Goal: Task Accomplishment & Management: Manage account settings

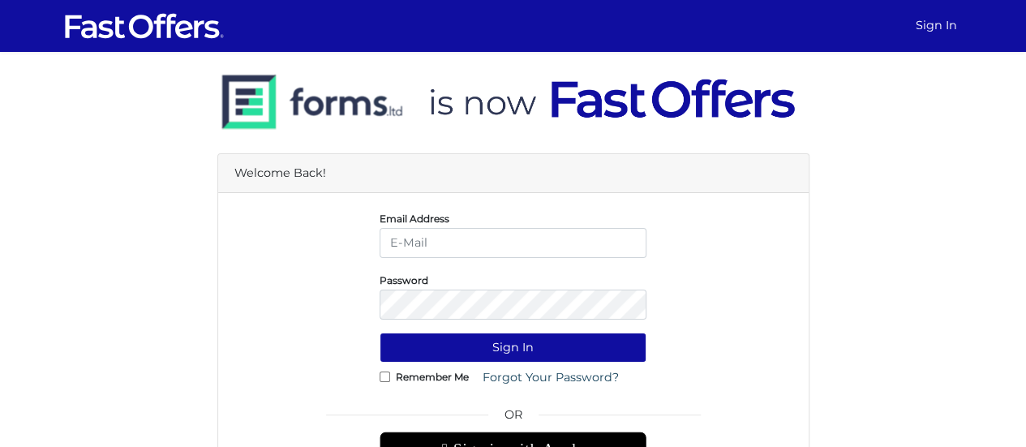
click at [500, 239] on input "email" at bounding box center [512, 243] width 267 height 30
type input "[EMAIL_ADDRESS][DOMAIN_NAME]"
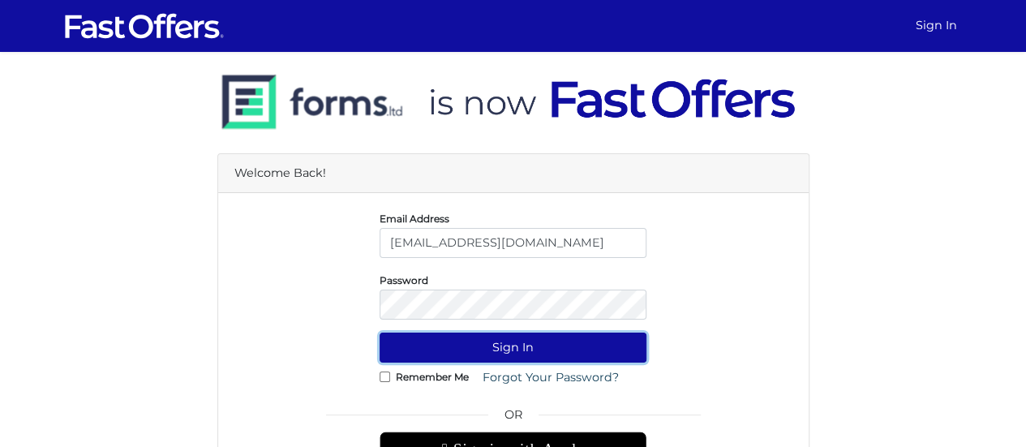
click at [519, 341] on button "Sign In" at bounding box center [512, 347] width 267 height 30
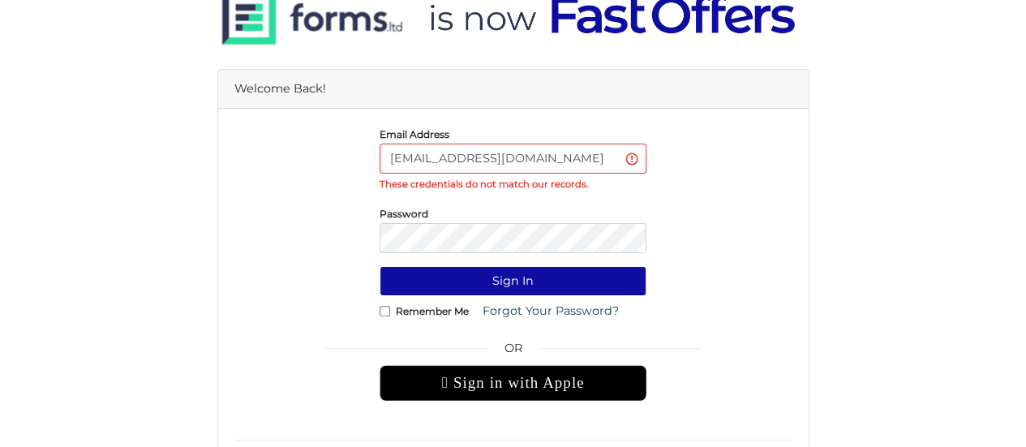
scroll to position [162, 0]
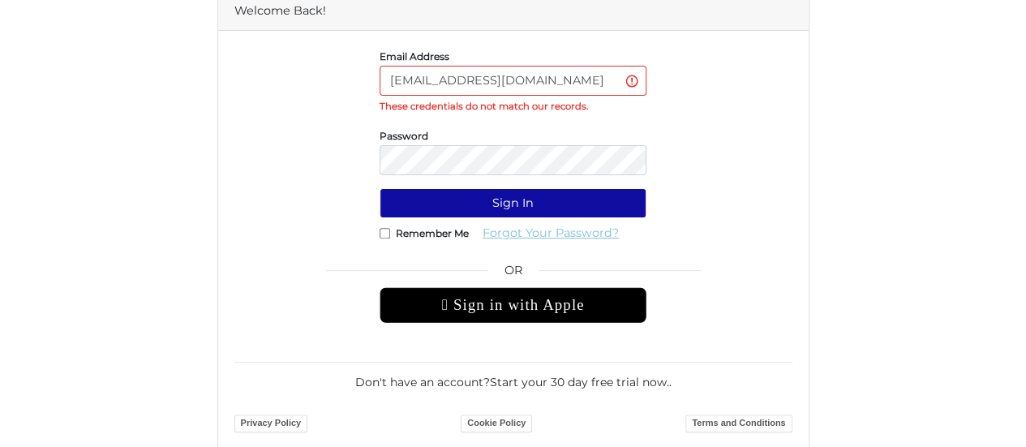
click at [543, 235] on link "Forgot Your Password?" at bounding box center [550, 233] width 157 height 30
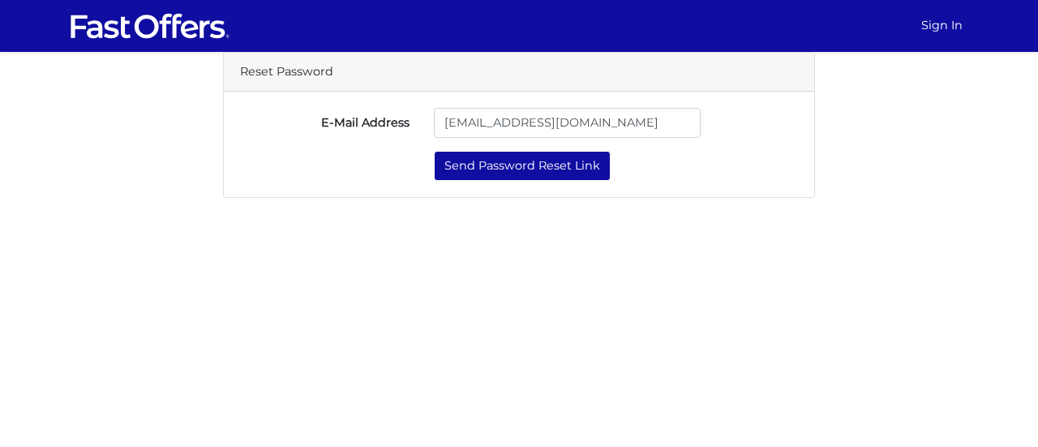
type input "[EMAIL_ADDRESS][DOMAIN_NAME]"
click at [434, 151] on button "Send Password Reset Link" at bounding box center [522, 166] width 177 height 30
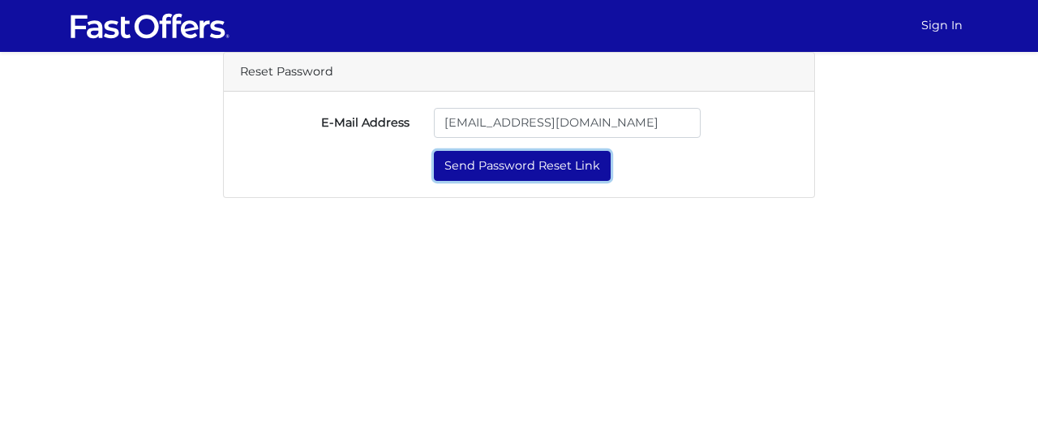
click at [517, 170] on button "Send Password Reset Link" at bounding box center [522, 166] width 177 height 30
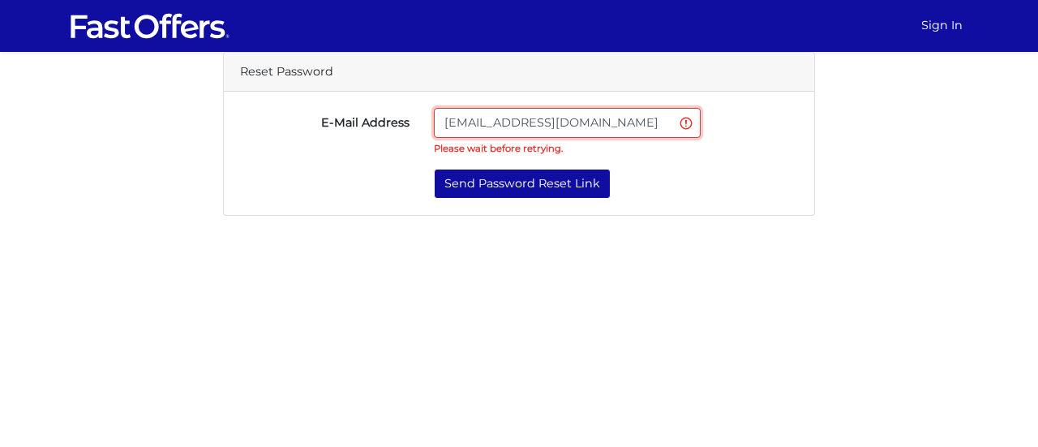
click at [611, 131] on input "[EMAIL_ADDRESS][DOMAIN_NAME]" at bounding box center [567, 123] width 267 height 30
click at [475, 167] on form "E-Mail Address linghaoc@hotmail.com Please wait before retrying. Send Password …" at bounding box center [519, 154] width 558 height 92
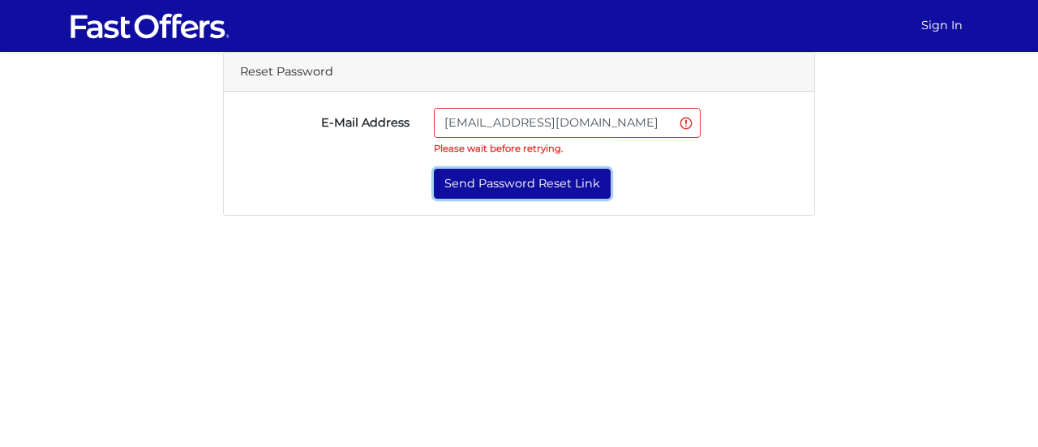
click at [478, 182] on button "Send Password Reset Link" at bounding box center [522, 184] width 177 height 30
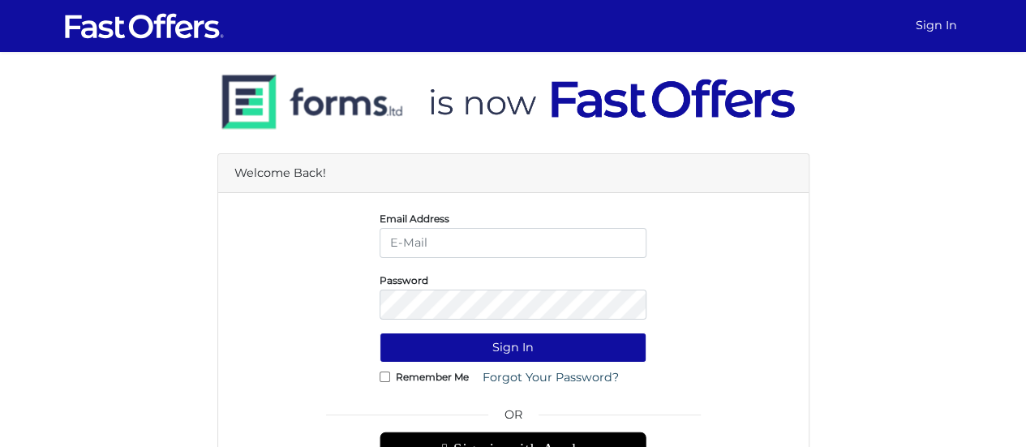
click at [487, 242] on input "email" at bounding box center [512, 243] width 267 height 30
type input "[EMAIL_ADDRESS][DOMAIN_NAME]"
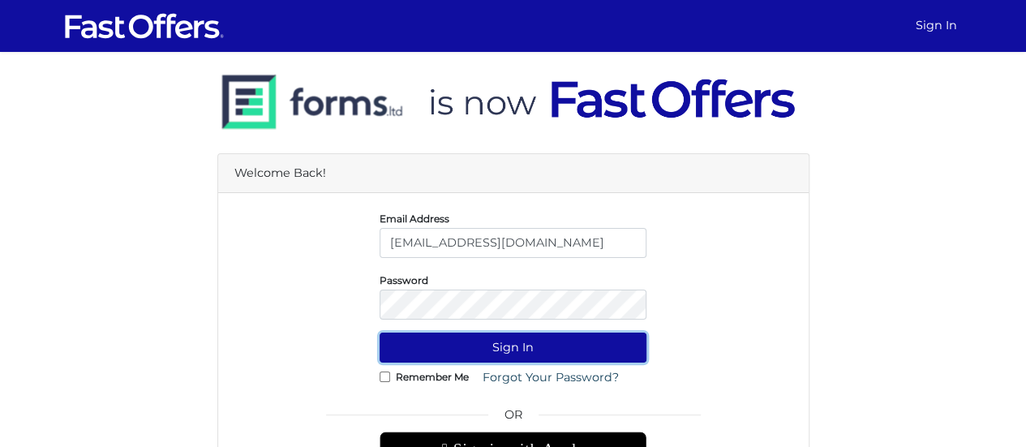
click at [439, 344] on button "Sign In" at bounding box center [512, 347] width 267 height 30
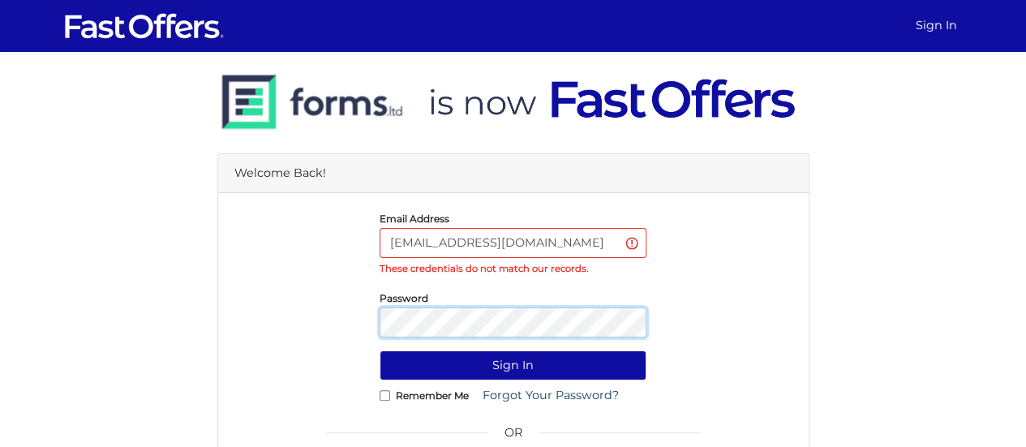
click at [260, 279] on form "Email Address [EMAIL_ADDRESS][DOMAIN_NAME] These credentials do not match our r…" at bounding box center [513, 403] width 558 height 389
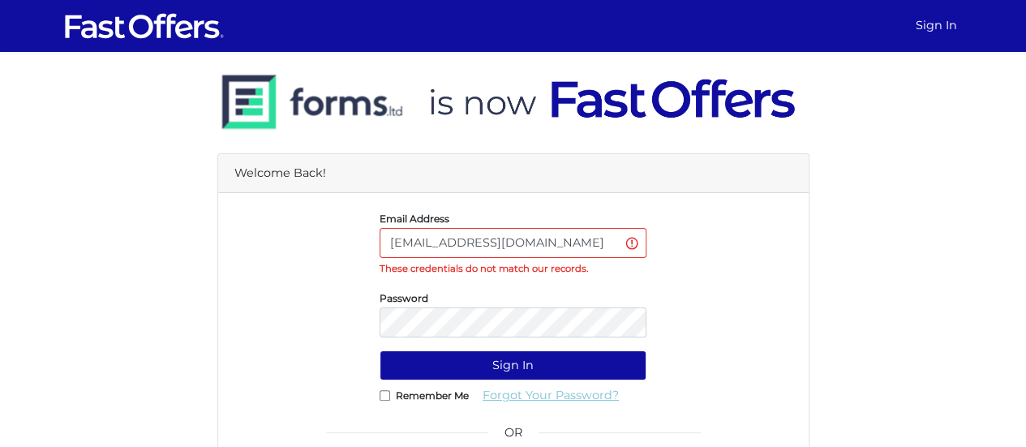
click at [481, 380] on link "Forgot Your Password?" at bounding box center [550, 395] width 157 height 30
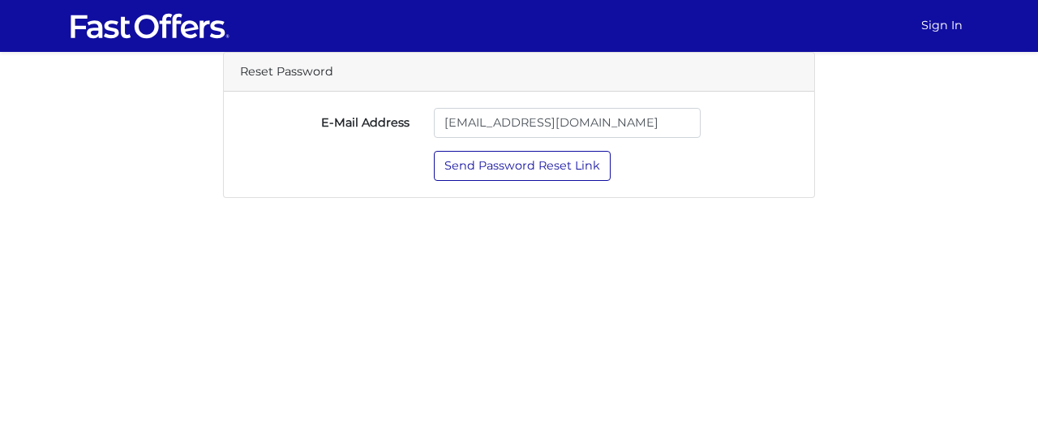
type input "[EMAIL_ADDRESS][DOMAIN_NAME]"
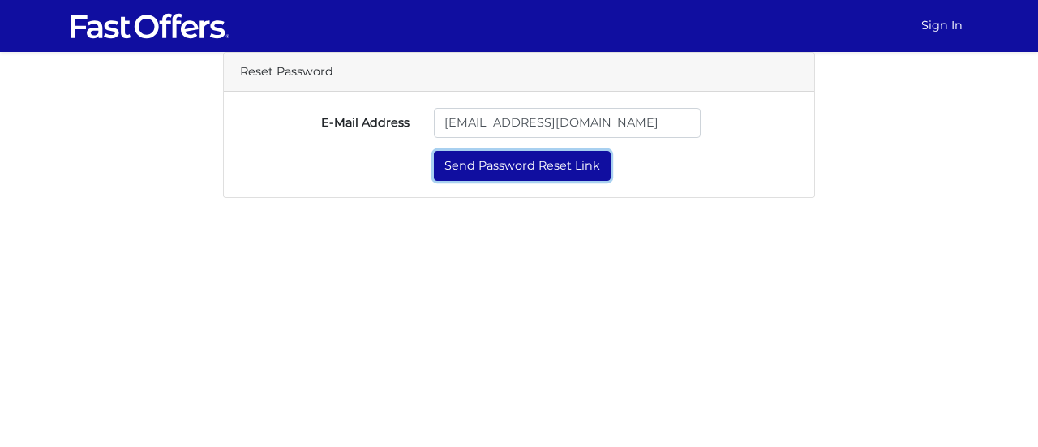
click at [457, 163] on button "Send Password Reset Link" at bounding box center [522, 166] width 177 height 30
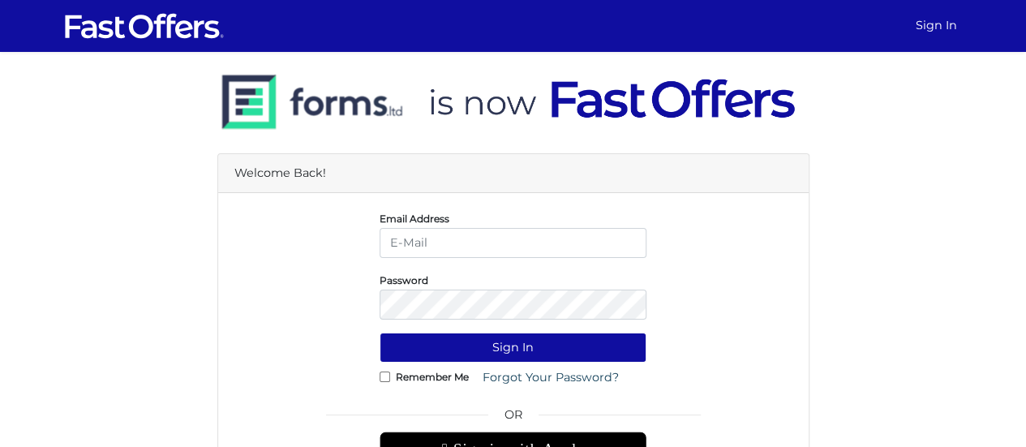
click at [450, 245] on input "email" at bounding box center [512, 243] width 267 height 30
type input "kailiangl@hotmail.com"
drag, startPoint x: 543, startPoint y: 254, endPoint x: 264, endPoint y: 209, distance: 282.5
click at [264, 209] on div "Email Address kailiangl@hotmail.com" at bounding box center [513, 233] width 582 height 49
click at [412, 239] on input "email" at bounding box center [512, 243] width 267 height 30
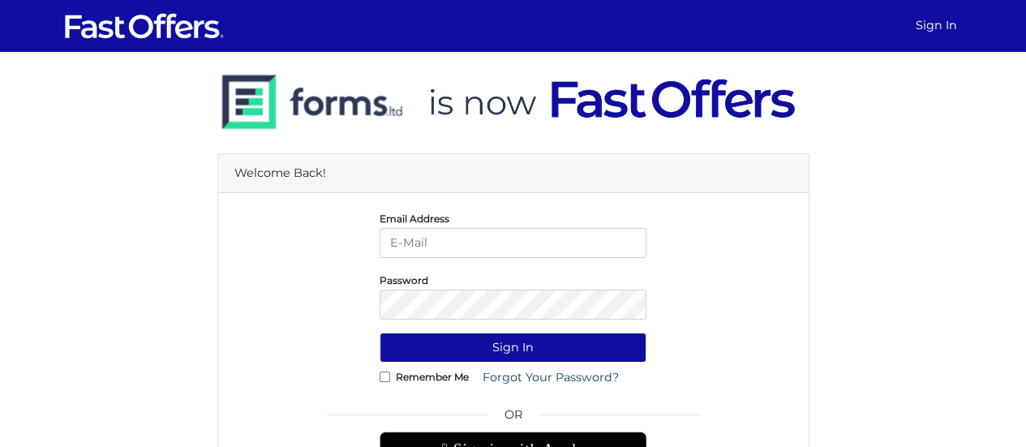
type input "[EMAIL_ADDRESS][DOMAIN_NAME]"
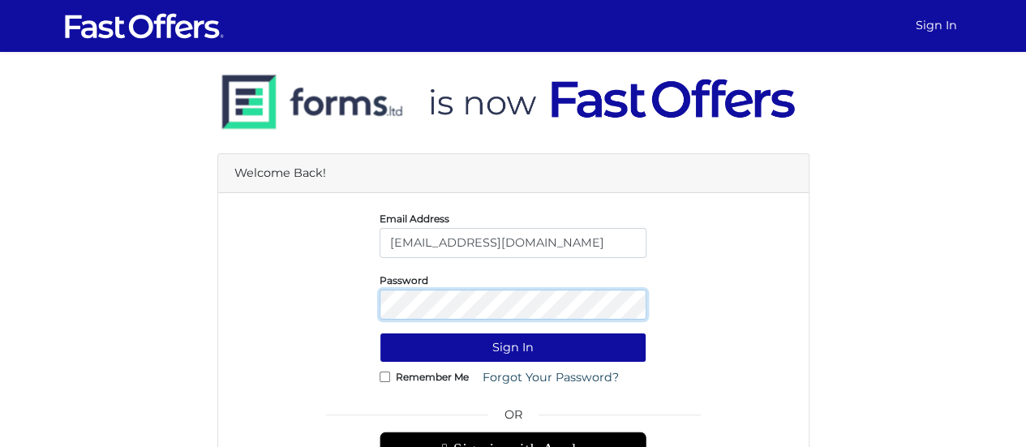
scroll to position [148, 0]
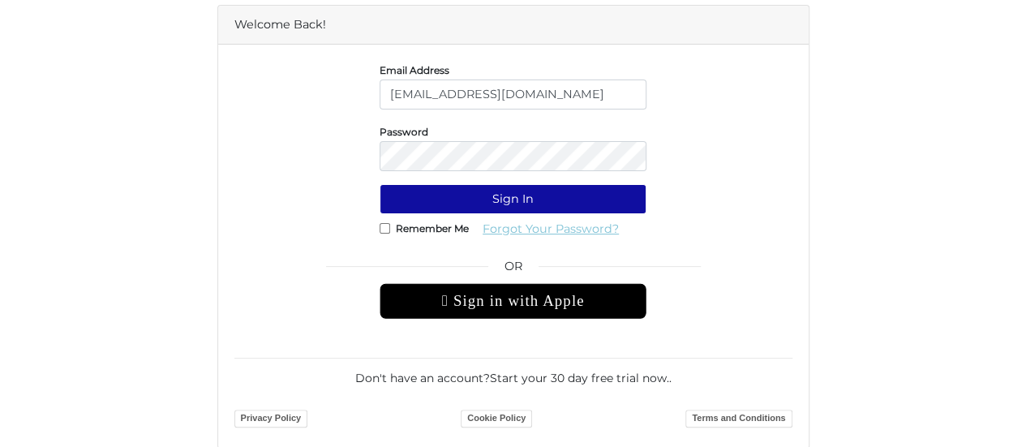
click at [529, 229] on link "Forgot Your Password?" at bounding box center [550, 229] width 157 height 30
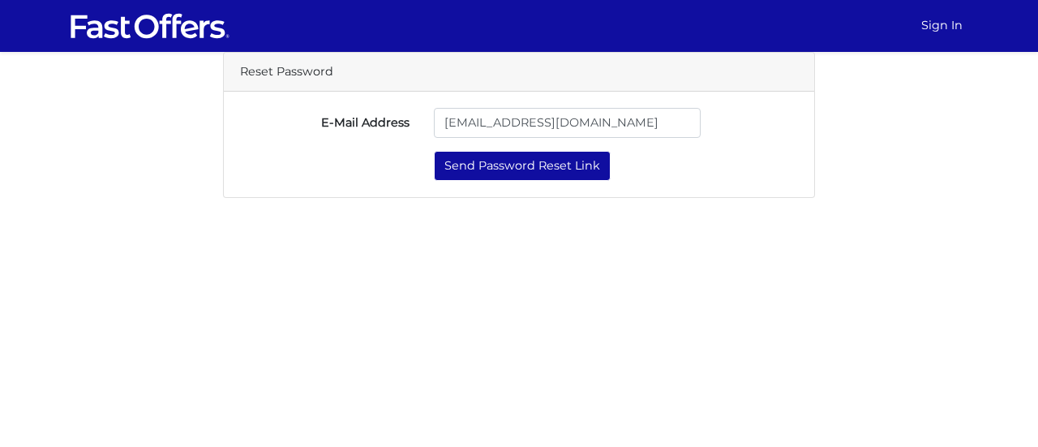
type input "[EMAIL_ADDRESS][DOMAIN_NAME]"
click at [434, 151] on button "Send Password Reset Link" at bounding box center [522, 166] width 177 height 30
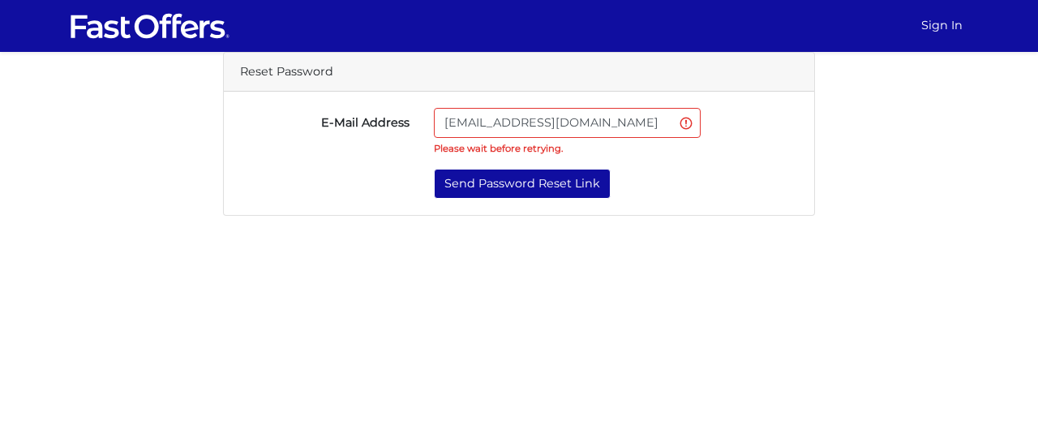
click at [602, 123] on input "[EMAIL_ADDRESS][DOMAIN_NAME]" at bounding box center [567, 123] width 267 height 30
click at [688, 116] on input "[EMAIL_ADDRESS][DOMAIN_NAME]" at bounding box center [567, 123] width 267 height 30
drag, startPoint x: 644, startPoint y: 124, endPoint x: 392, endPoint y: 100, distance: 253.4
click at [392, 100] on div "E-Mail Address linghaoc@hotmail.com Please wait before retrying. Send Password …" at bounding box center [519, 154] width 590 height 124
click at [191, 34] on img at bounding box center [150, 26] width 162 height 31
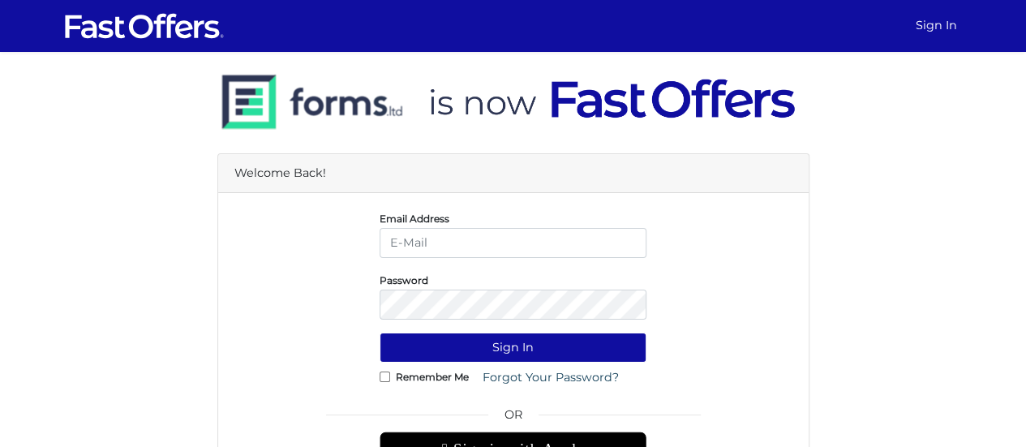
click at [492, 234] on input "email" at bounding box center [512, 243] width 267 height 30
type input "[EMAIL_ADDRESS][DOMAIN_NAME]"
click at [539, 381] on link "Forgot Your Password?" at bounding box center [550, 377] width 157 height 30
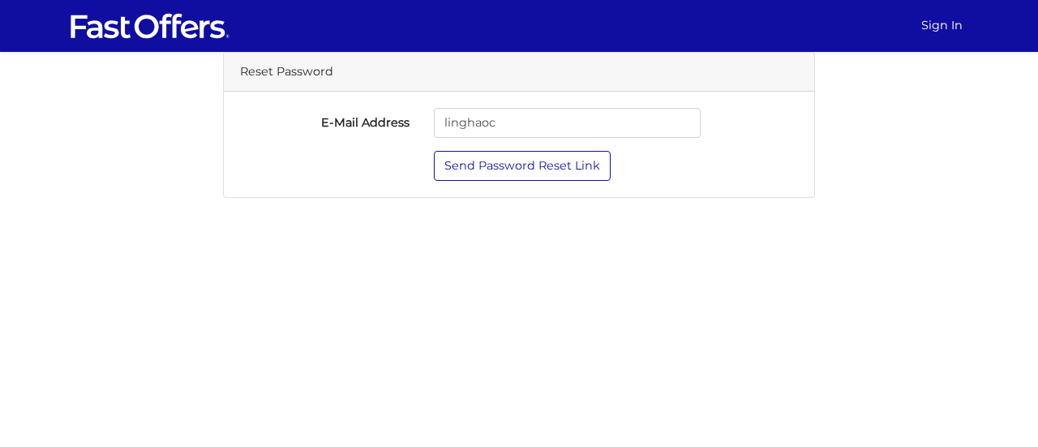
click at [434, 151] on button "Send Password Reset Link" at bounding box center [522, 166] width 177 height 30
type input "[EMAIL_ADDRESS][DOMAIN_NAME]"
click at [434, 151] on button "Send Password Reset Link" at bounding box center [522, 166] width 177 height 30
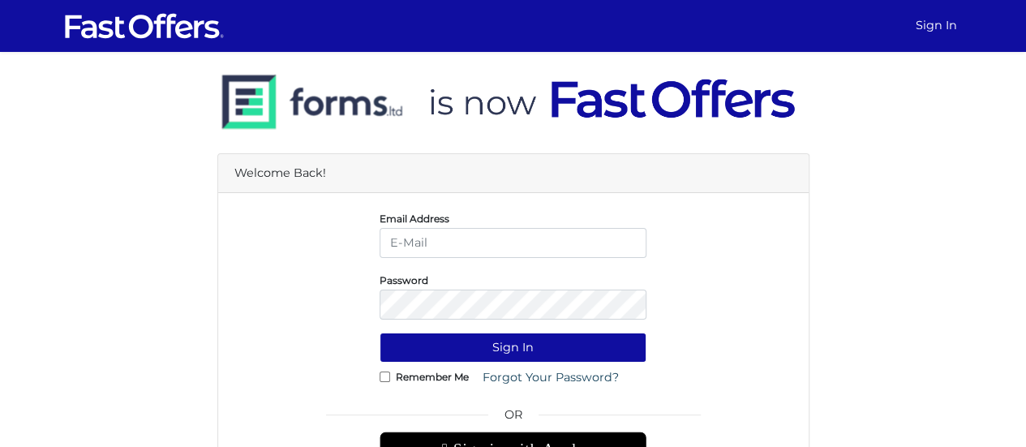
click at [444, 241] on input "email" at bounding box center [512, 243] width 267 height 30
type input "[EMAIL_ADDRESS][DOMAIN_NAME]"
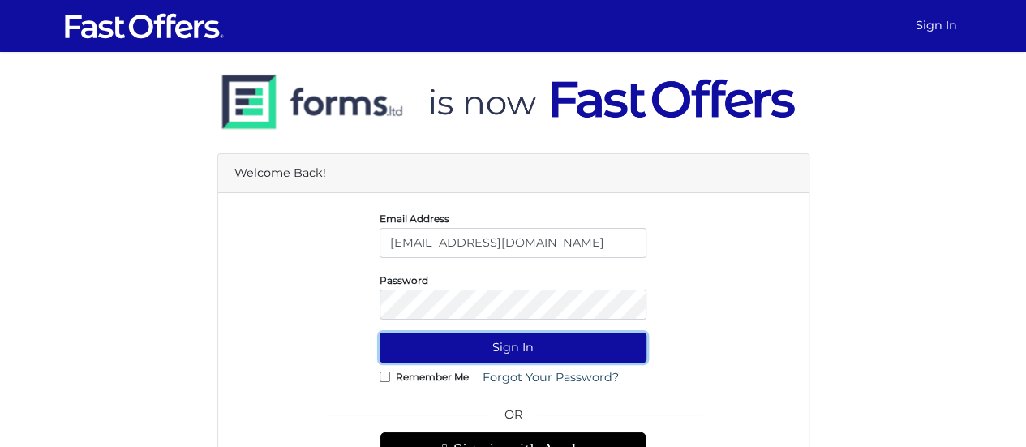
click at [465, 353] on button "Sign In" at bounding box center [512, 347] width 267 height 30
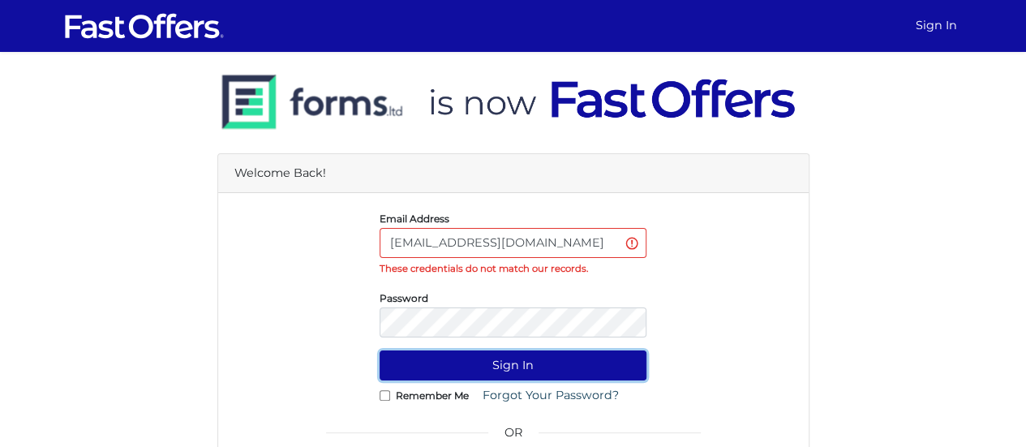
click at [493, 374] on button "Sign In" at bounding box center [512, 365] width 267 height 30
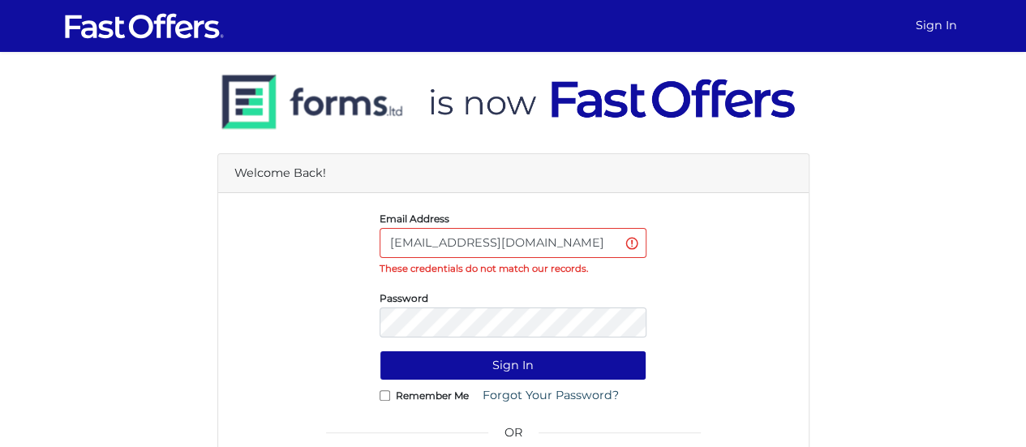
click at [838, 347] on div "Welcome Back! Email Address linghaoc@hotmail.com These credentials do not match…" at bounding box center [513, 334] width 924 height 564
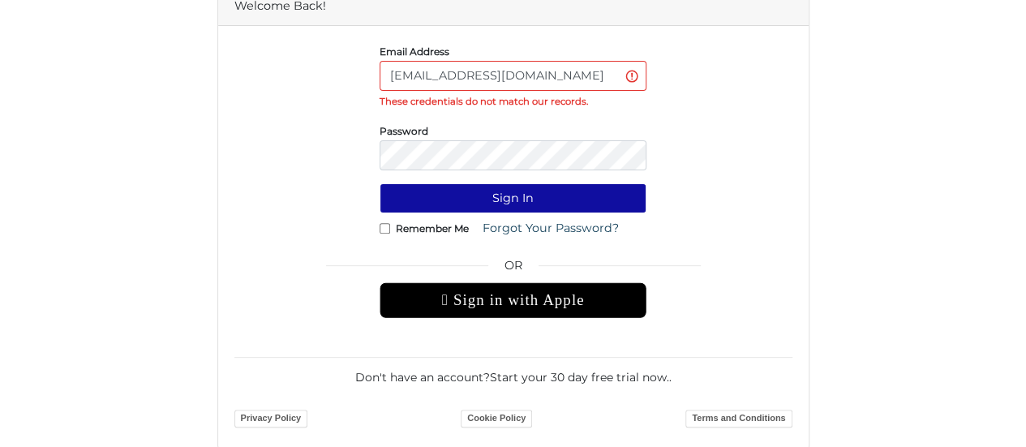
click at [577, 288] on div " Sign in with Apple" at bounding box center [512, 300] width 267 height 36
click at [572, 298] on div " Sign in with Apple" at bounding box center [512, 300] width 267 height 36
